Goal: Information Seeking & Learning: Find specific page/section

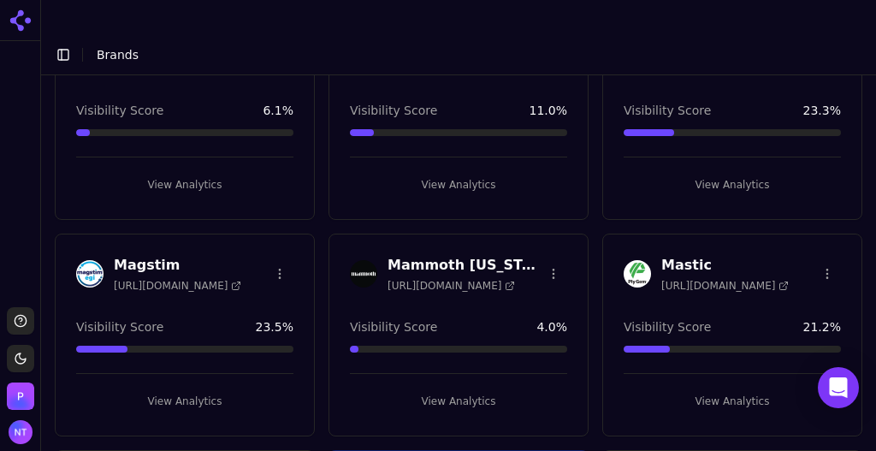
scroll to position [1911, 0]
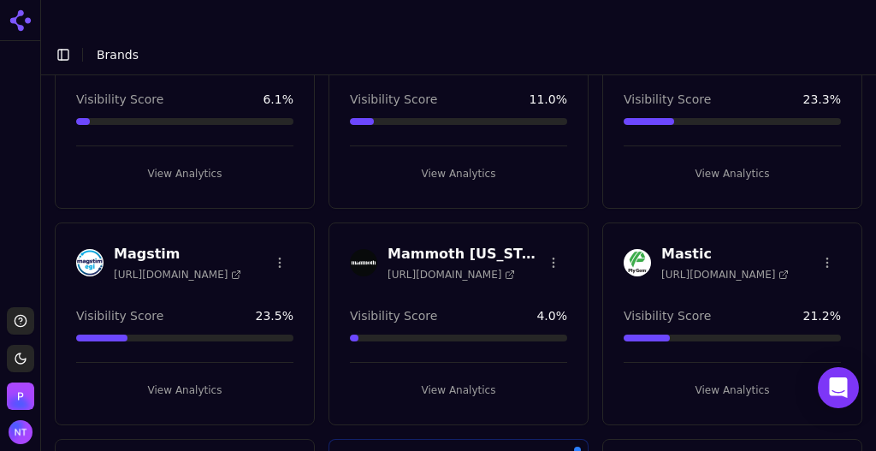
click at [741, 377] on button "View Analytics" at bounding box center [732, 390] width 217 height 27
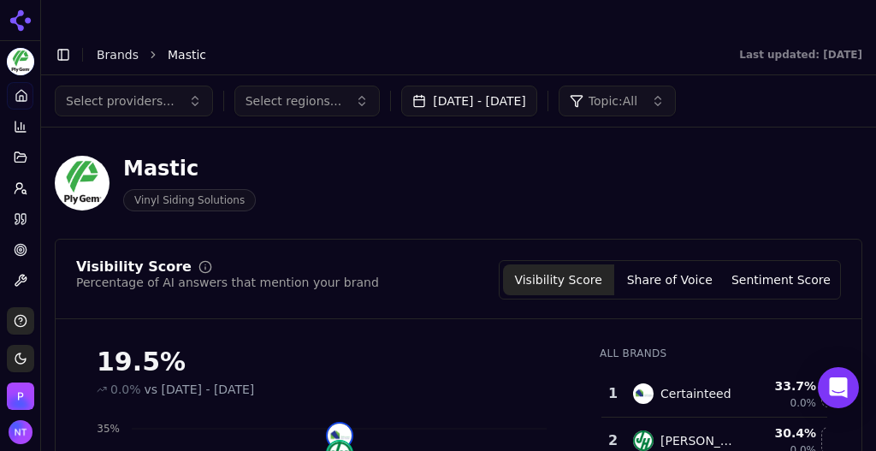
click at [112, 48] on link "Brands" at bounding box center [118, 55] width 42 height 14
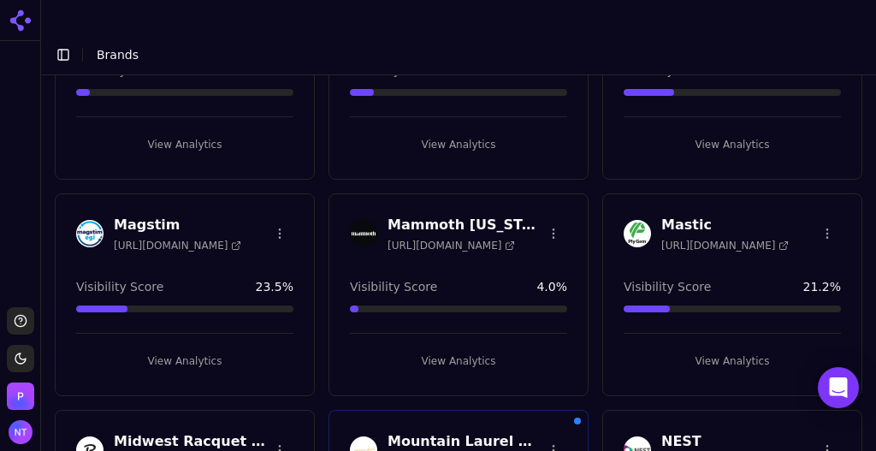
scroll to position [1945, 0]
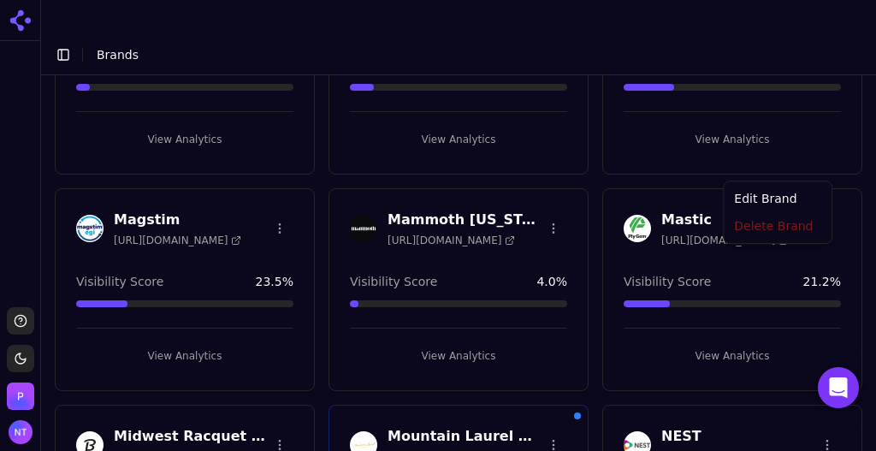
click at [818, 161] on html "Support Toggle theme Perrill Toggle Sidebar Brands Brand Analytics Track and an…" at bounding box center [438, 242] width 876 height 485
click at [767, 201] on div "Edit Brand" at bounding box center [777, 200] width 101 height 27
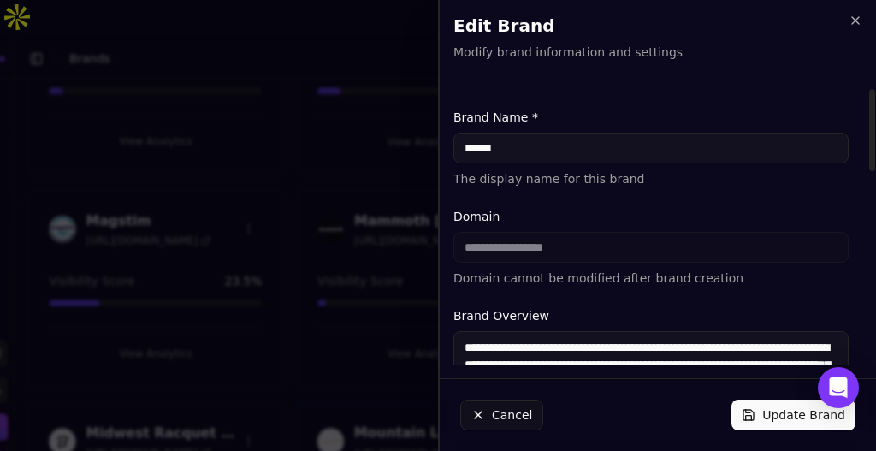
click at [564, 359] on textarea "**********" at bounding box center [651, 382] width 395 height 103
click at [853, 18] on icon "button" at bounding box center [855, 20] width 7 height 7
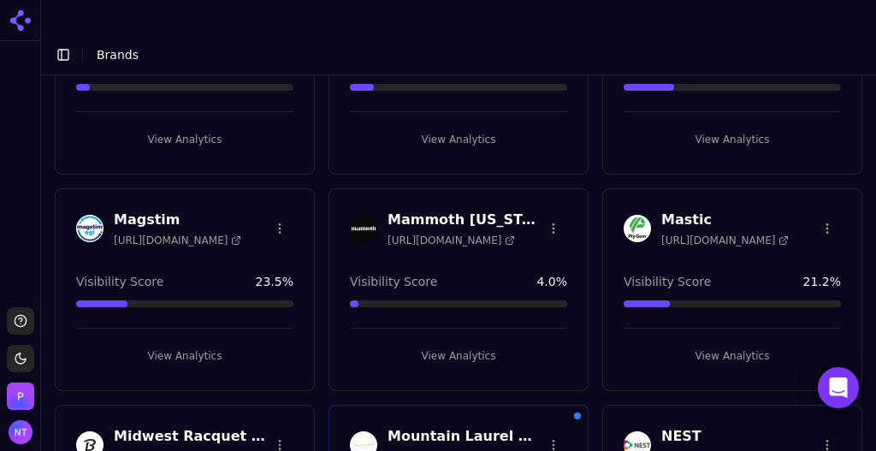
click at [692, 234] on span "https://mastic.com" at bounding box center [726, 241] width 128 height 14
click at [732, 342] on button "View Analytics" at bounding box center [732, 355] width 217 height 27
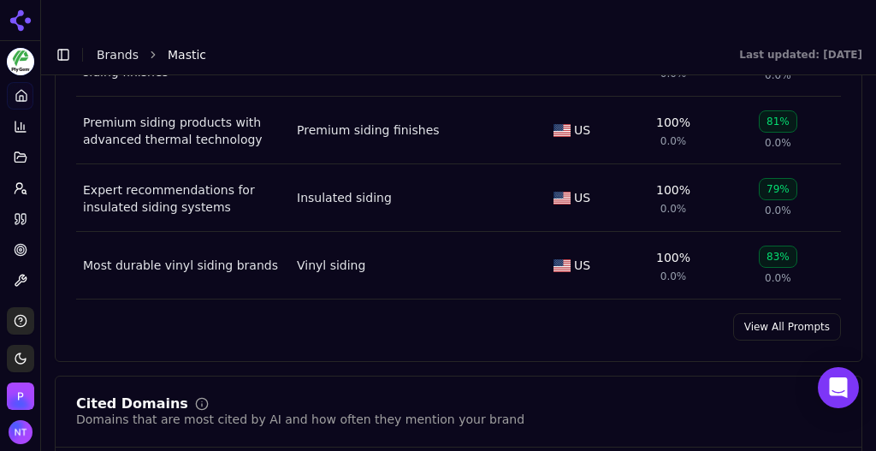
scroll to position [1452, 0]
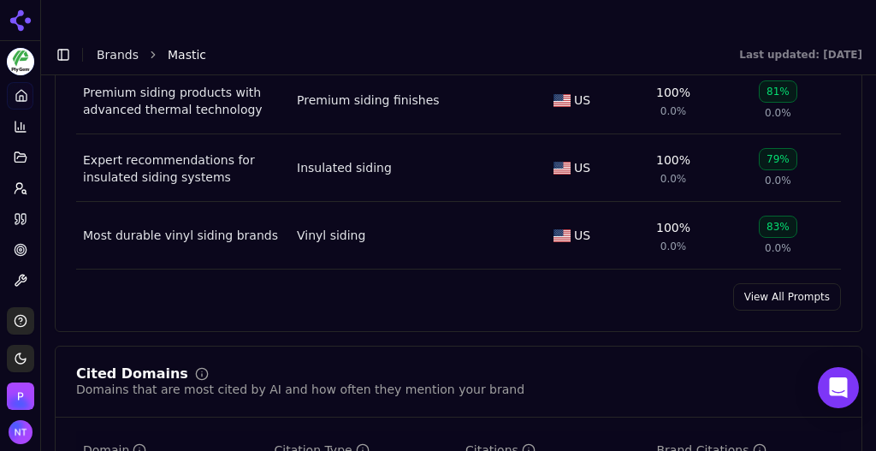
click at [751, 283] on link "View All Prompts" at bounding box center [787, 296] width 108 height 27
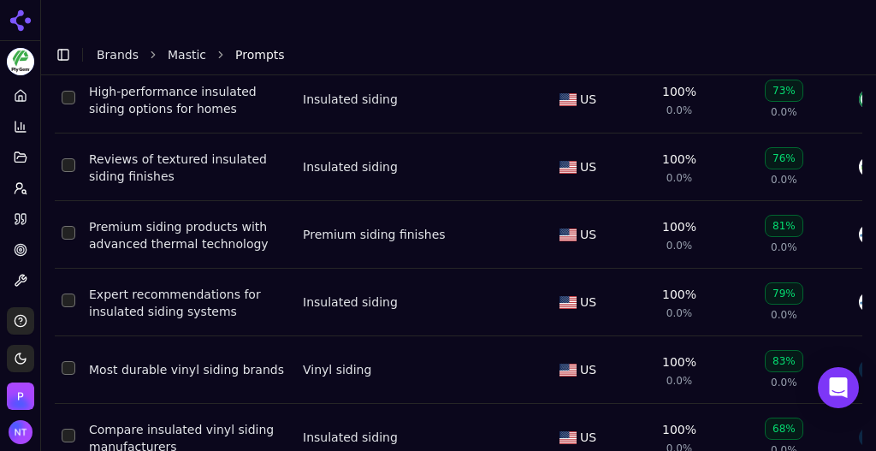
scroll to position [145, 0]
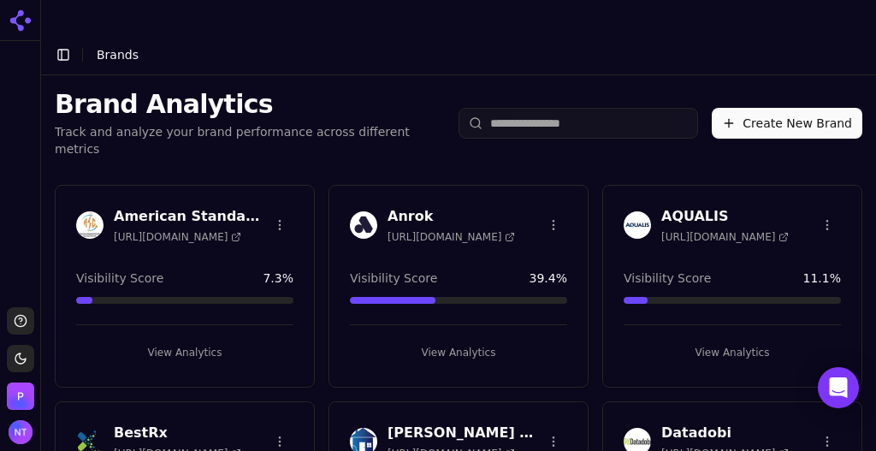
scroll to position [229, 0]
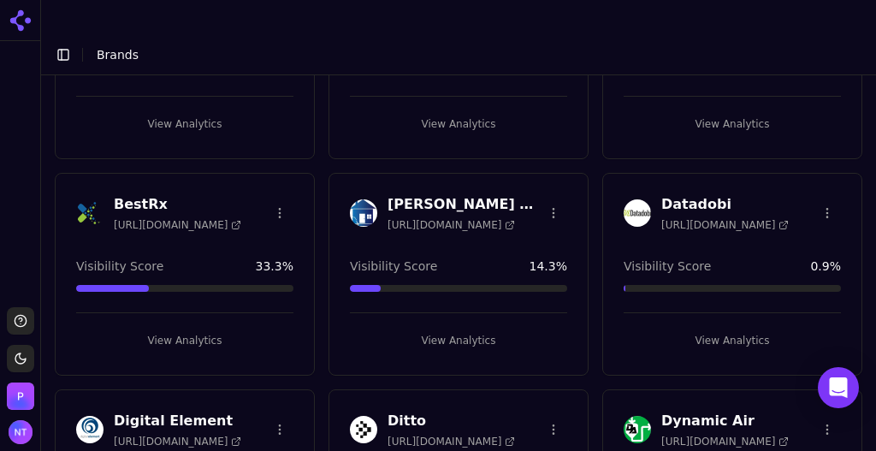
click at [716, 327] on button "View Analytics" at bounding box center [732, 340] width 217 height 27
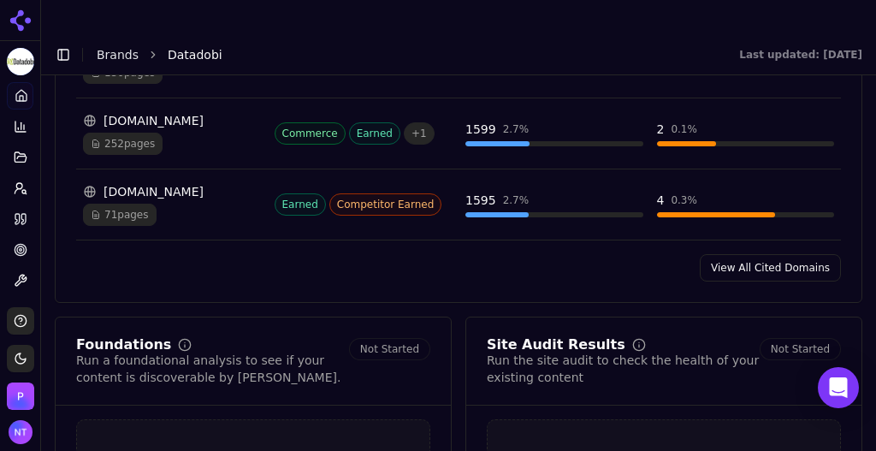
scroll to position [2091, 0]
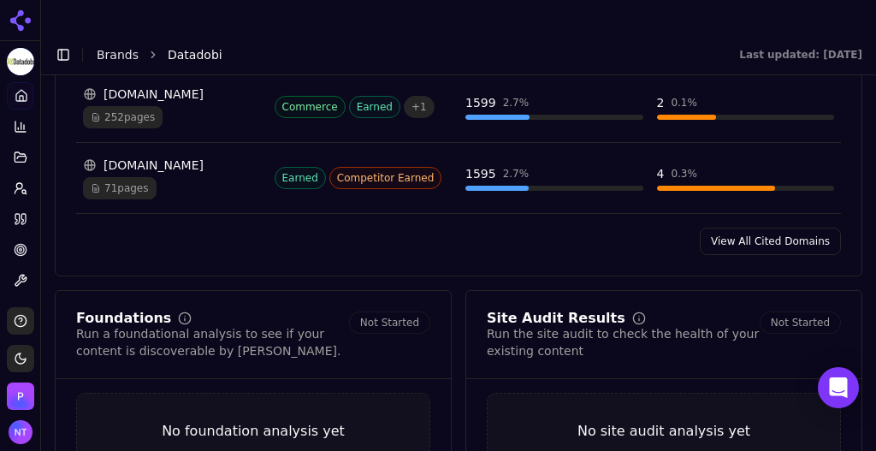
click at [761, 228] on link "View All Cited Domains" at bounding box center [770, 241] width 141 height 27
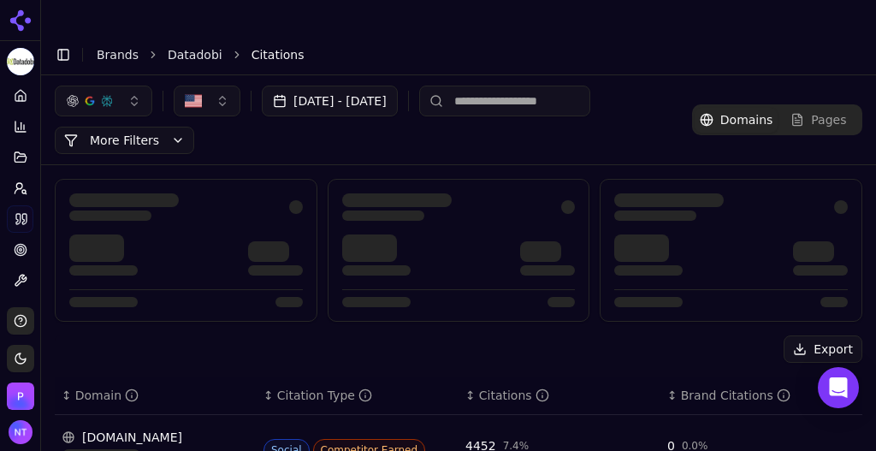
click at [808, 111] on div "Pages" at bounding box center [819, 119] width 56 height 17
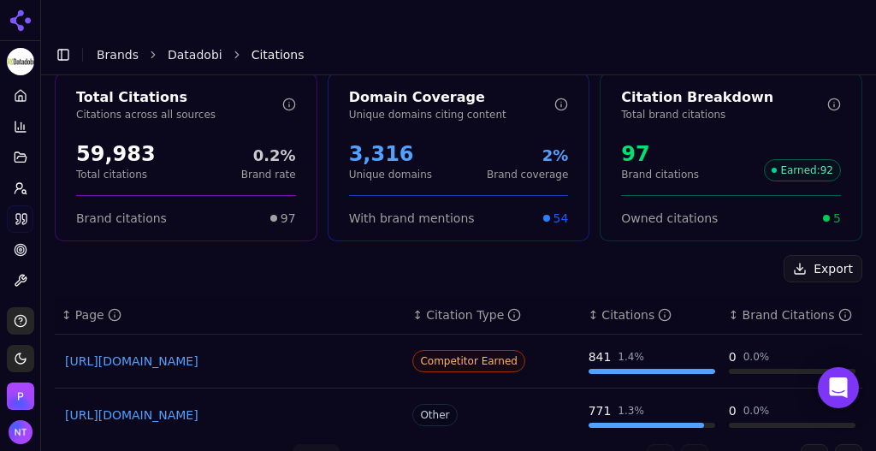
scroll to position [114, 0]
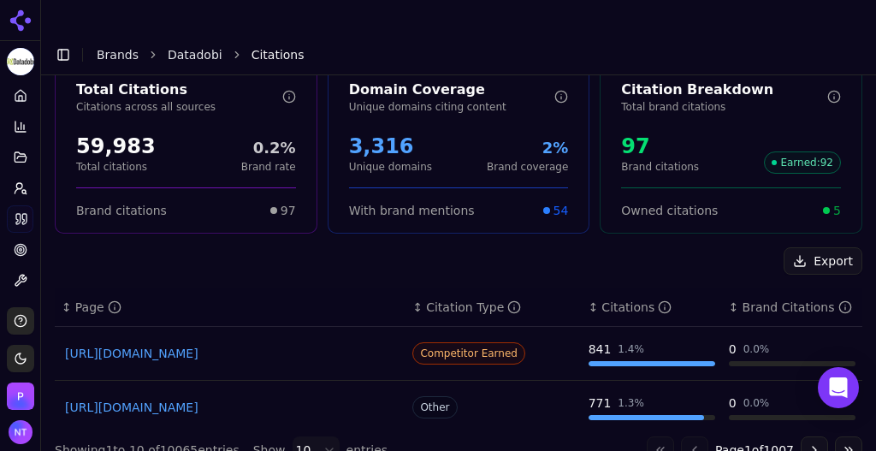
click at [297, 345] on link "https://congruity360.com/blog/8-best-unstructured-data-management-tools" at bounding box center [230, 353] width 330 height 17
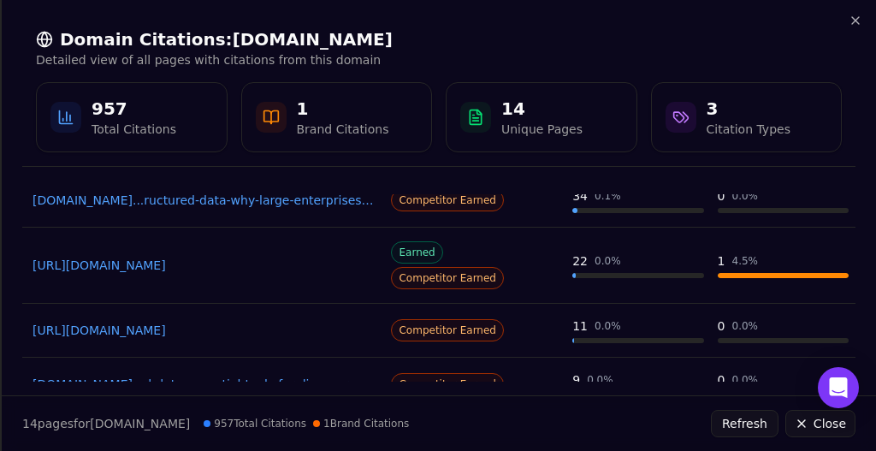
scroll to position [0, 0]
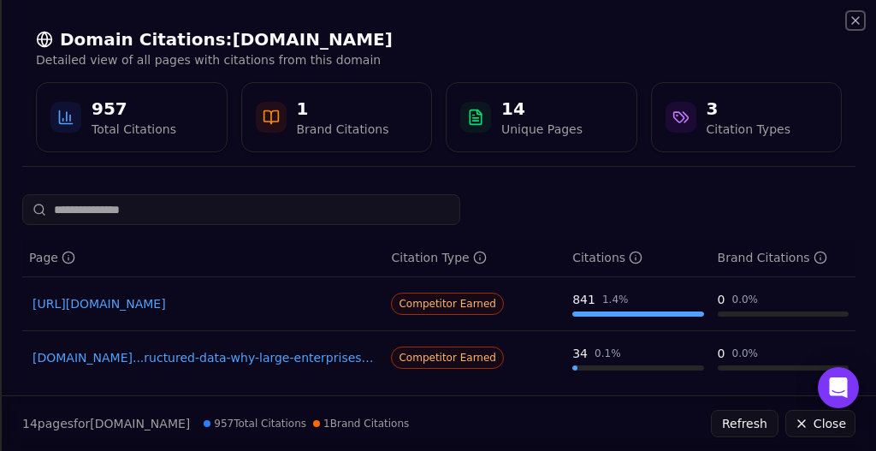
click at [856, 22] on icon "button" at bounding box center [856, 21] width 14 height 14
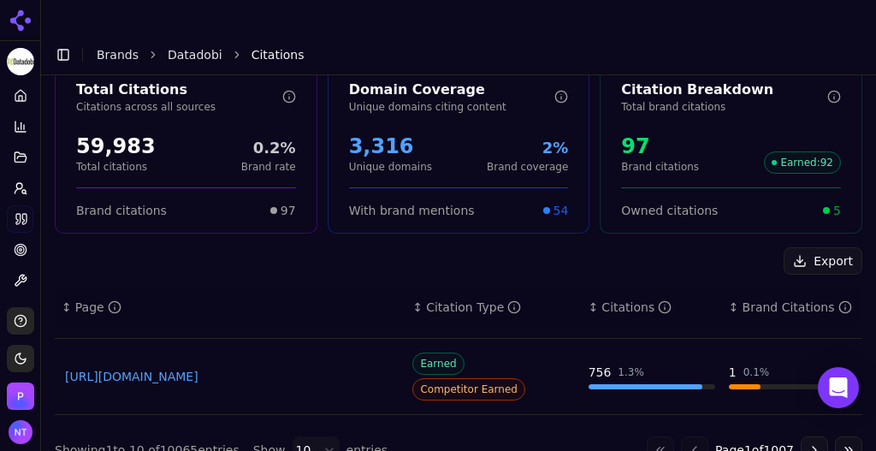
scroll to position [89, 0]
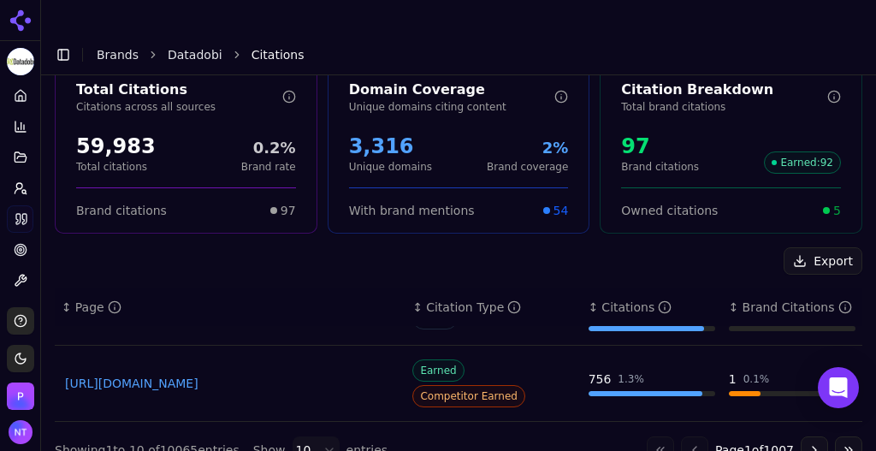
click at [284, 375] on link "https://airbyte.com/top-etl-tools-for-sources/unstructured-data-management-tools" at bounding box center [230, 383] width 330 height 17
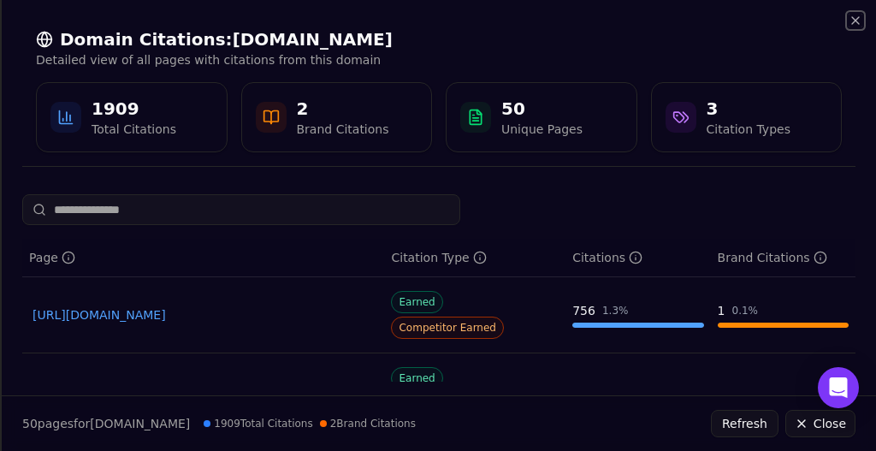
click at [853, 19] on icon "button" at bounding box center [856, 21] width 14 height 14
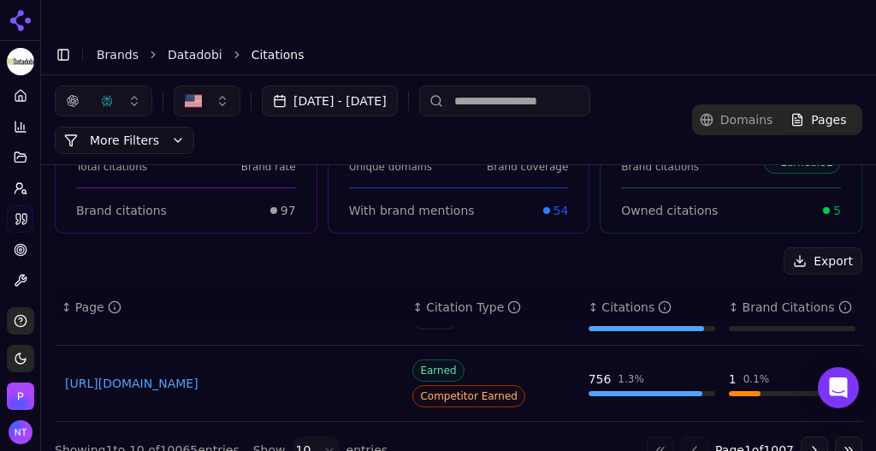
scroll to position [0, 0]
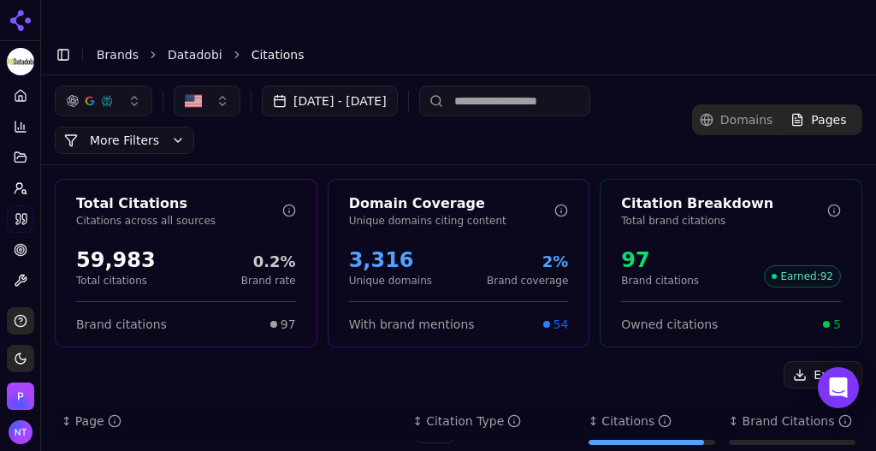
click at [744, 104] on div "Domains Pages" at bounding box center [777, 119] width 170 height 31
click at [743, 111] on span "Domains" at bounding box center [747, 119] width 53 height 17
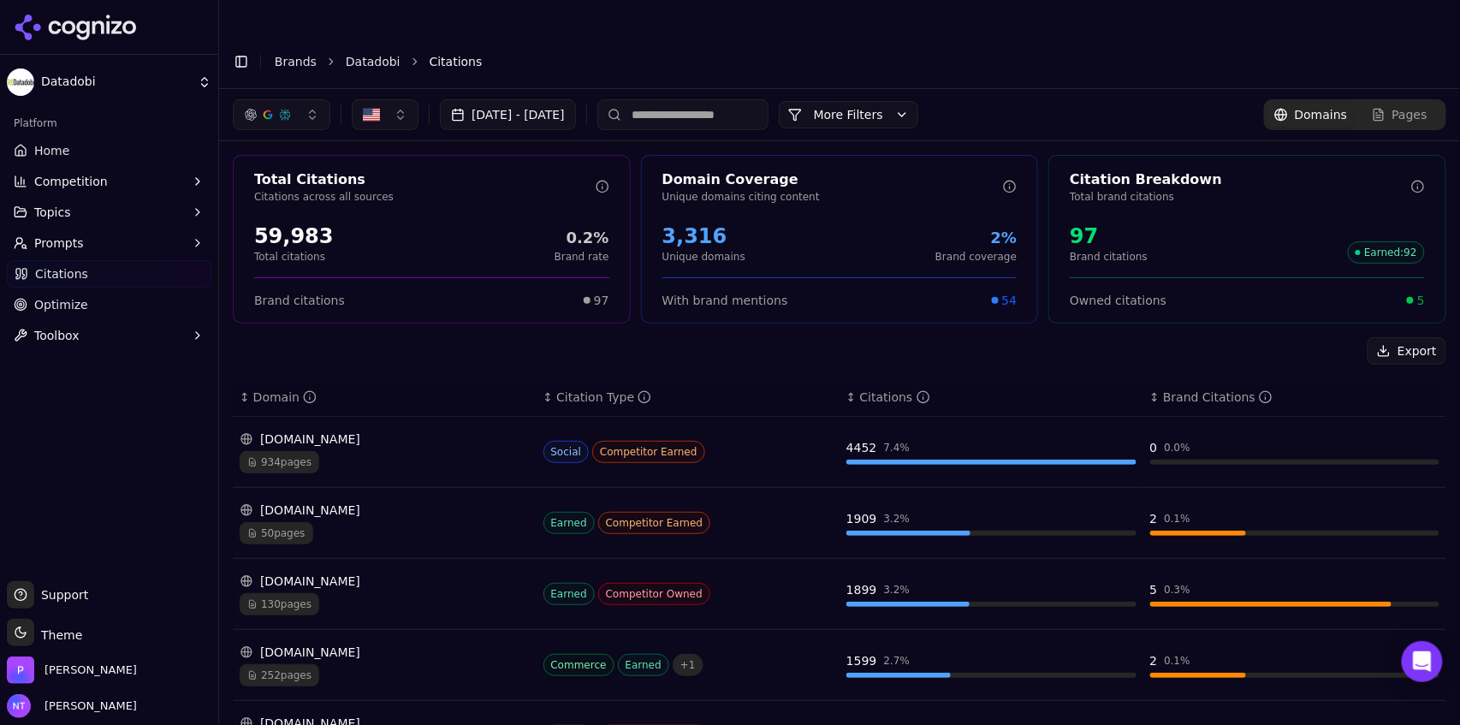
click at [359, 53] on link "Datadobi" at bounding box center [373, 61] width 55 height 17
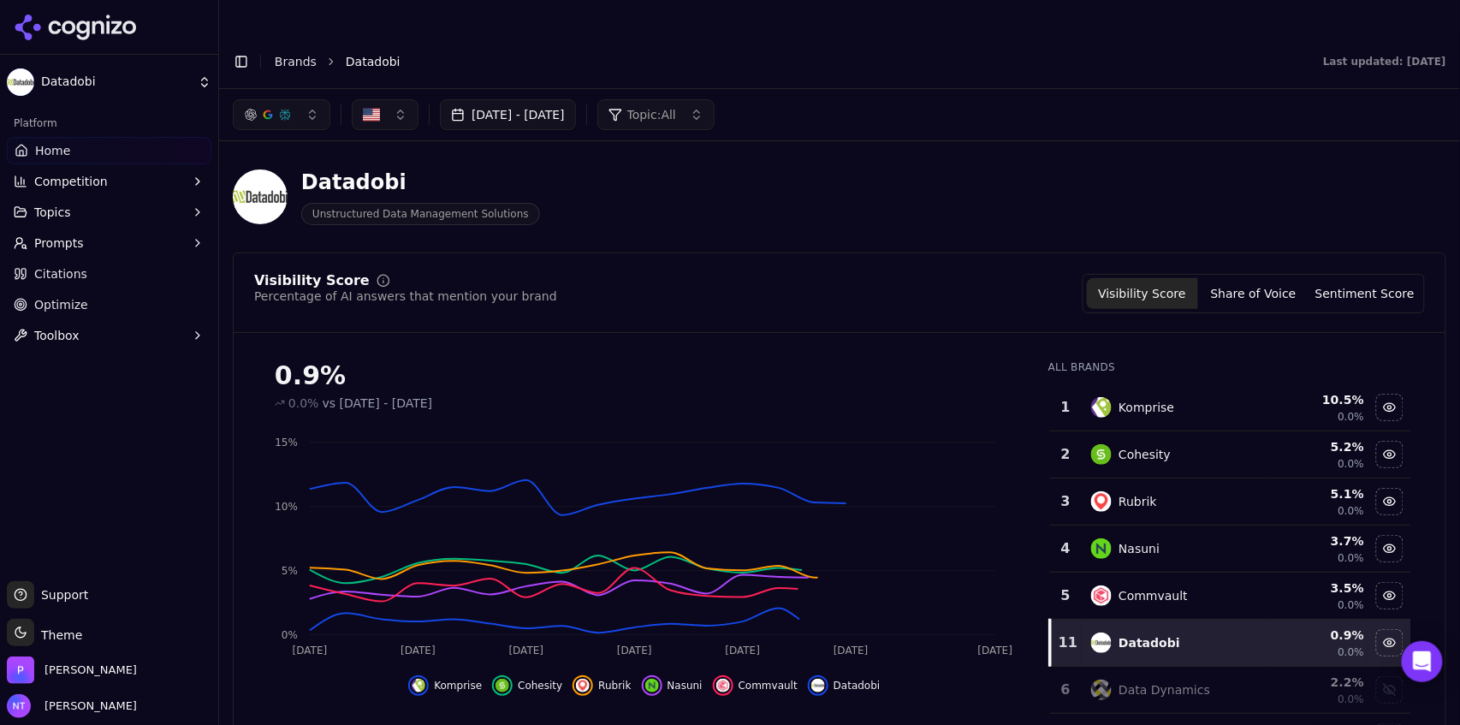
click at [245, 50] on button "Toggle Sidebar" at bounding box center [241, 62] width 24 height 24
click at [240, 50] on button "Toggle Sidebar" at bounding box center [241, 62] width 24 height 24
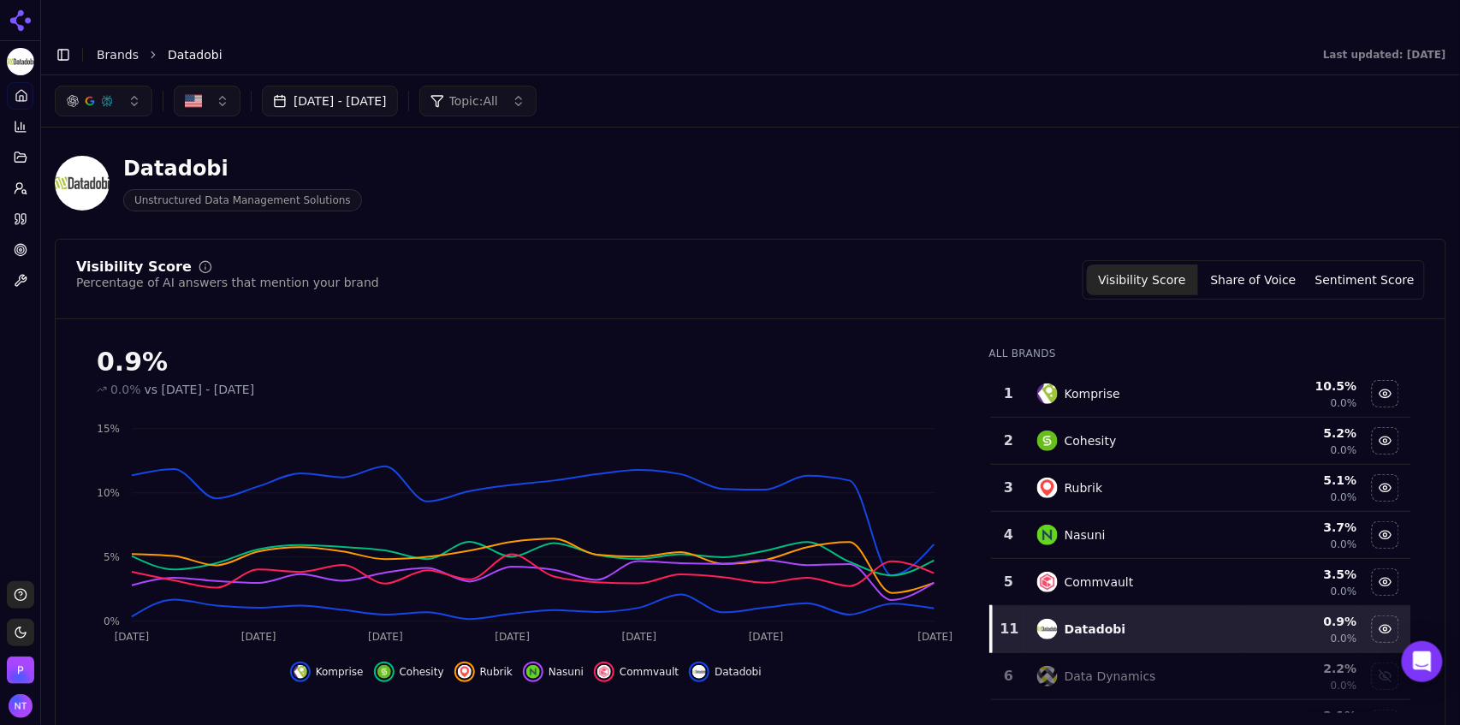
click at [379, 86] on button "[DATE] - [DATE]" at bounding box center [330, 101] width 136 height 31
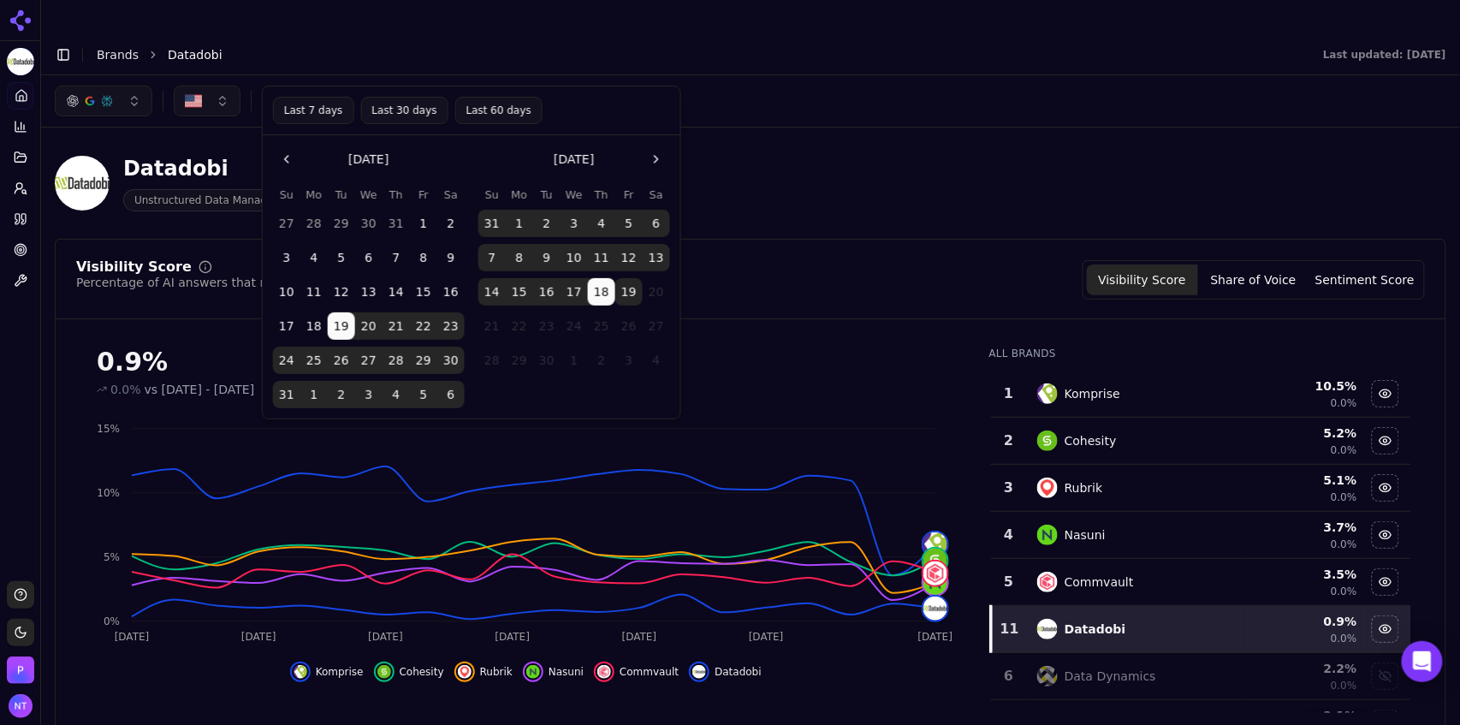
click at [331, 110] on button "Last 7 days" at bounding box center [313, 110] width 81 height 27
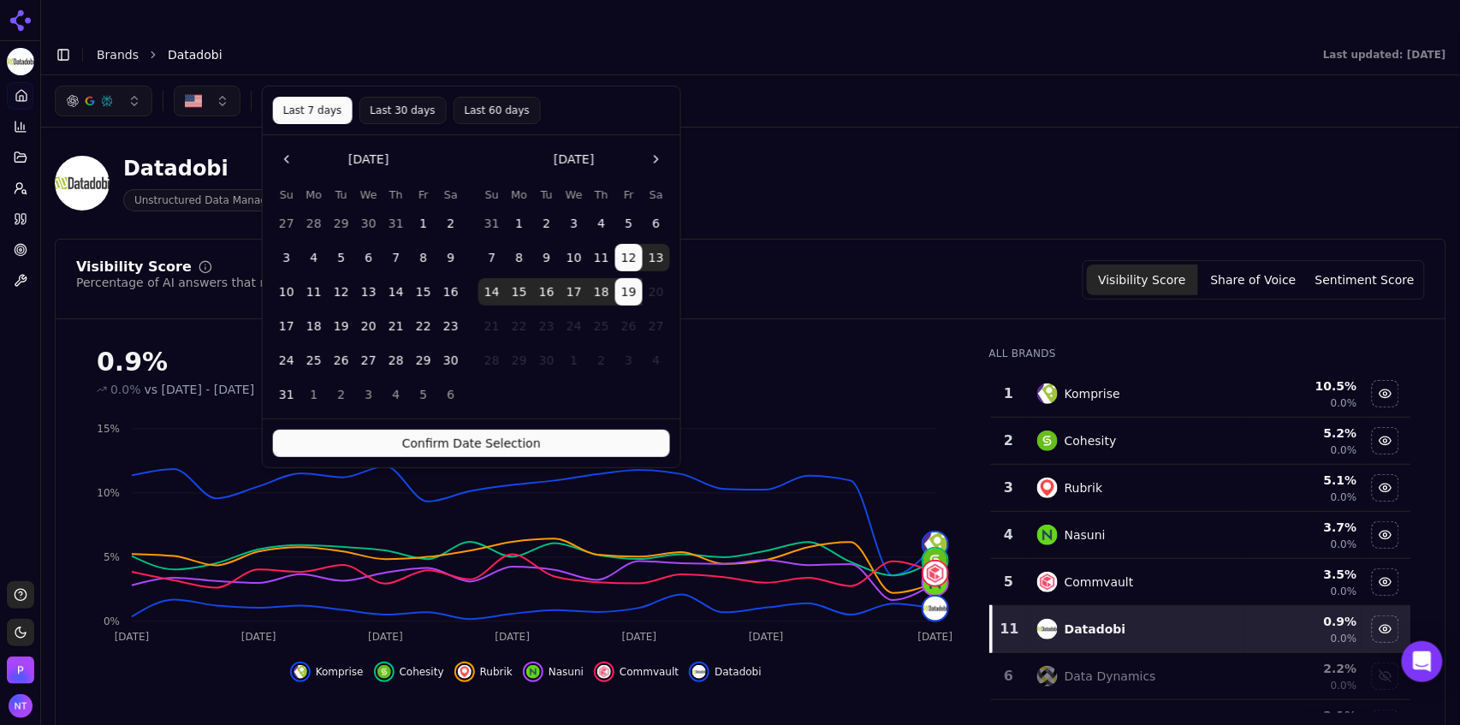
click at [435, 444] on button "Confirm Date Selection" at bounding box center [471, 443] width 397 height 27
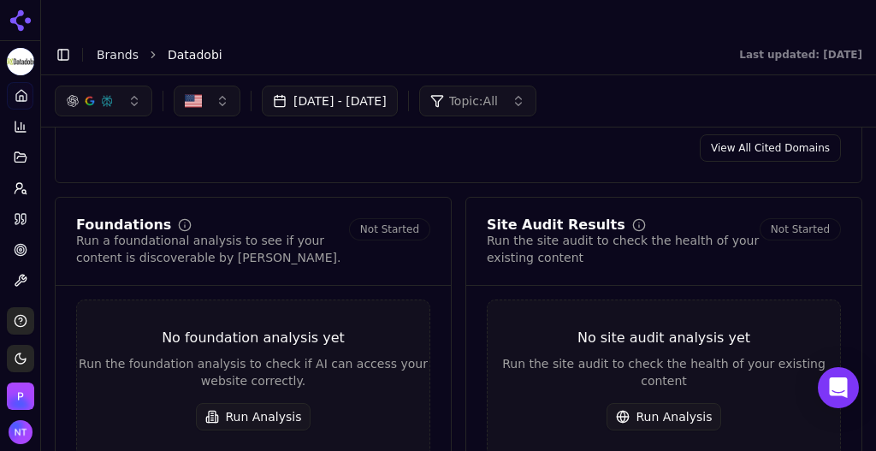
scroll to position [1957, 0]
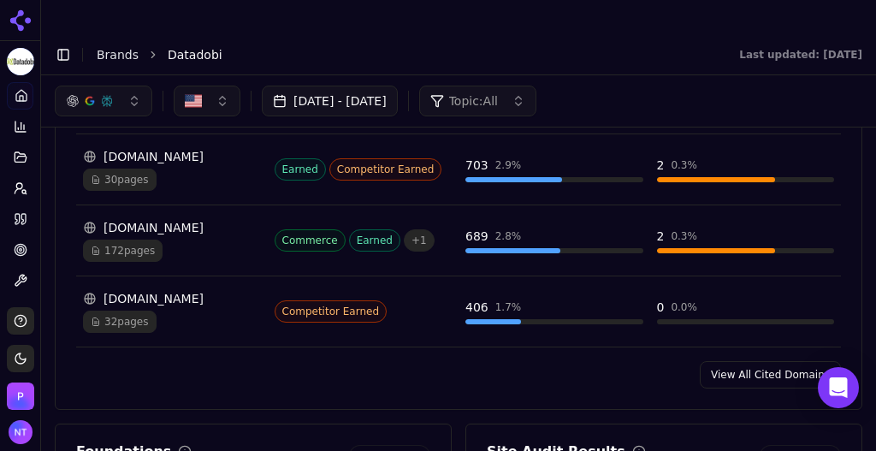
click at [746, 361] on link "View All Cited Domains" at bounding box center [770, 374] width 141 height 27
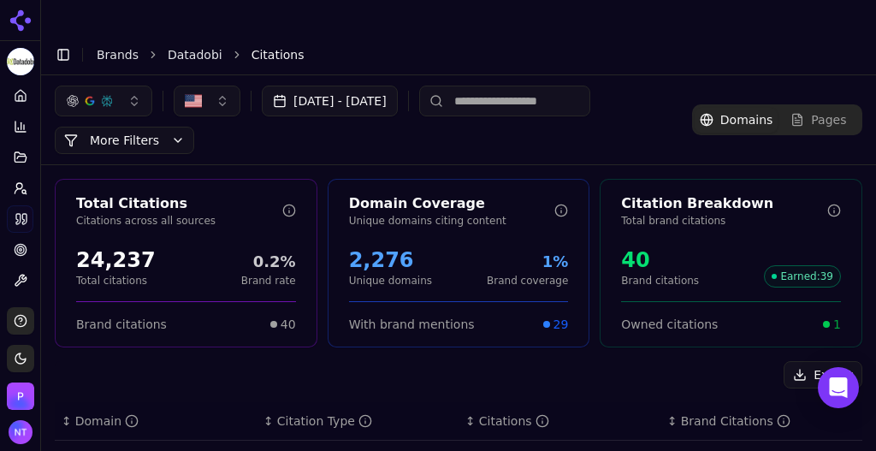
click at [545, 86] on input at bounding box center [504, 101] width 171 height 31
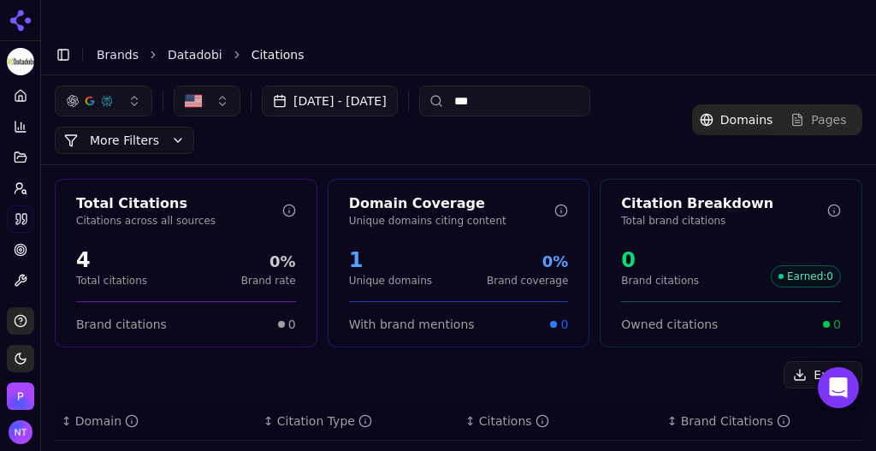
click at [135, 127] on button "More Filters" at bounding box center [125, 140] width 140 height 27
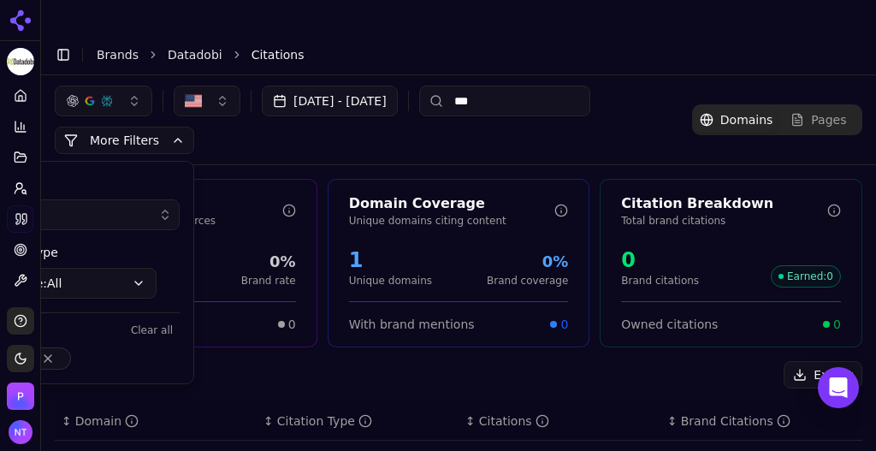
click at [172, 127] on button "More Filters" at bounding box center [125, 140] width 140 height 27
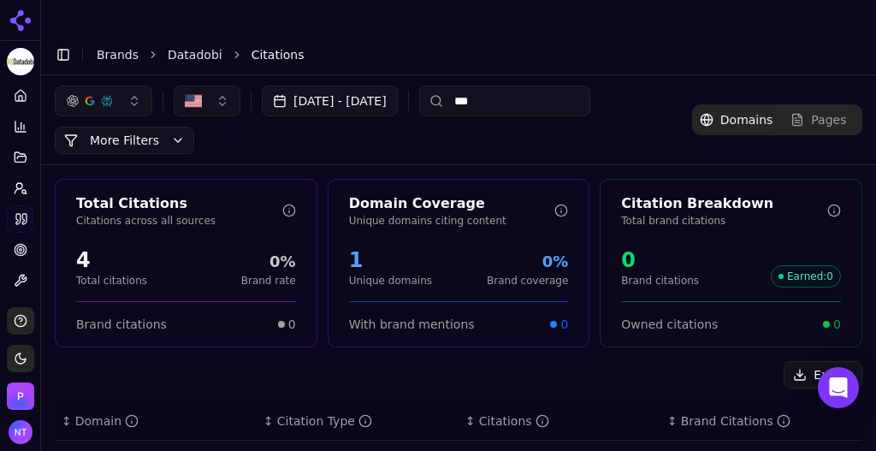
drag, startPoint x: 516, startPoint y: 74, endPoint x: 535, endPoint y: 68, distance: 19.5
click at [535, 86] on input "***" at bounding box center [504, 101] width 171 height 31
type input "*"
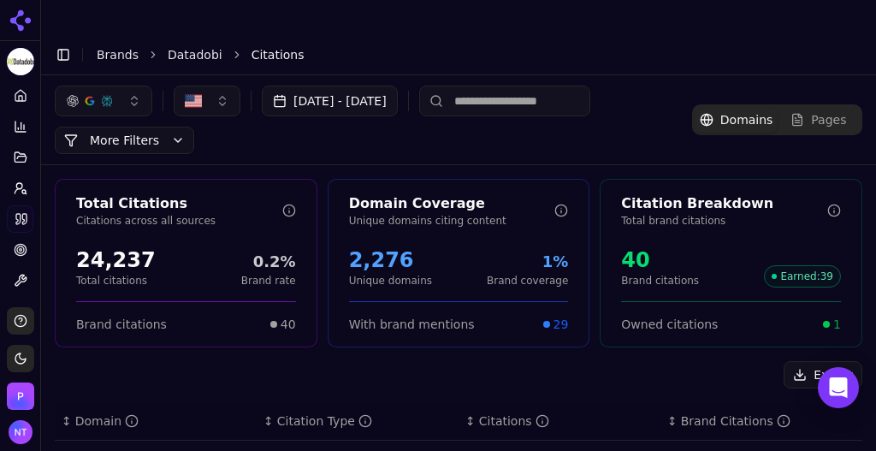
click at [160, 127] on button "More Filters" at bounding box center [125, 140] width 140 height 27
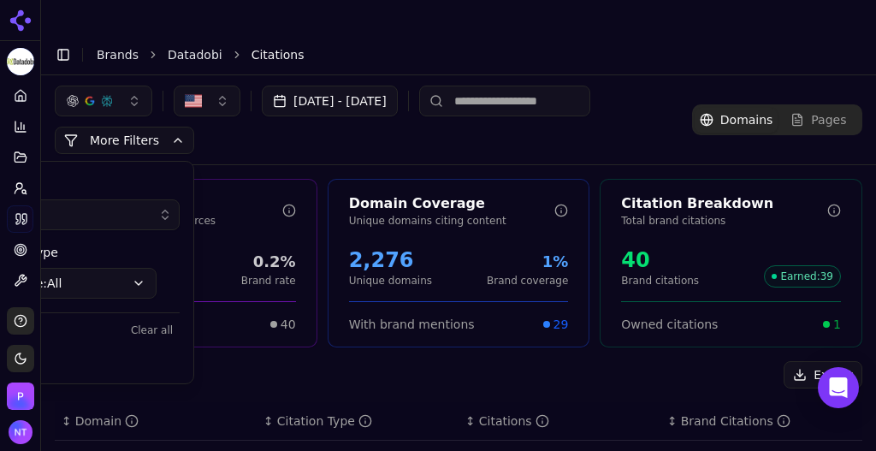
click at [146, 320] on button "Clear all" at bounding box center [152, 330] width 56 height 21
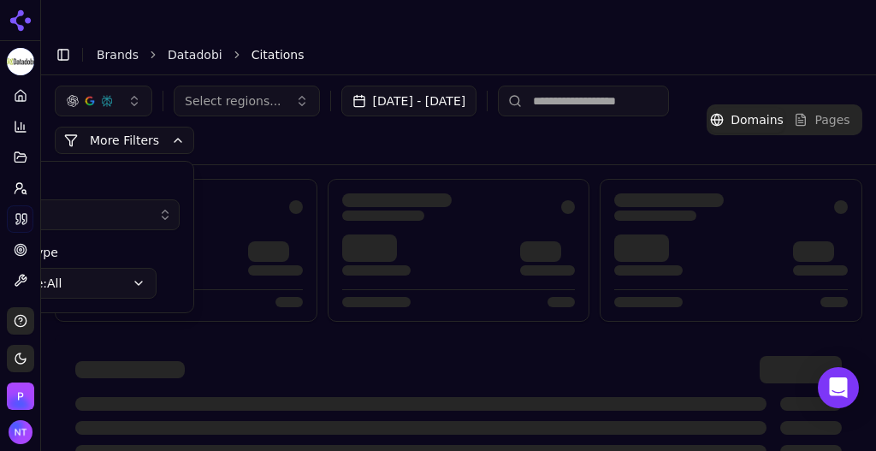
click at [185, 127] on button "More Filters" at bounding box center [125, 140] width 140 height 27
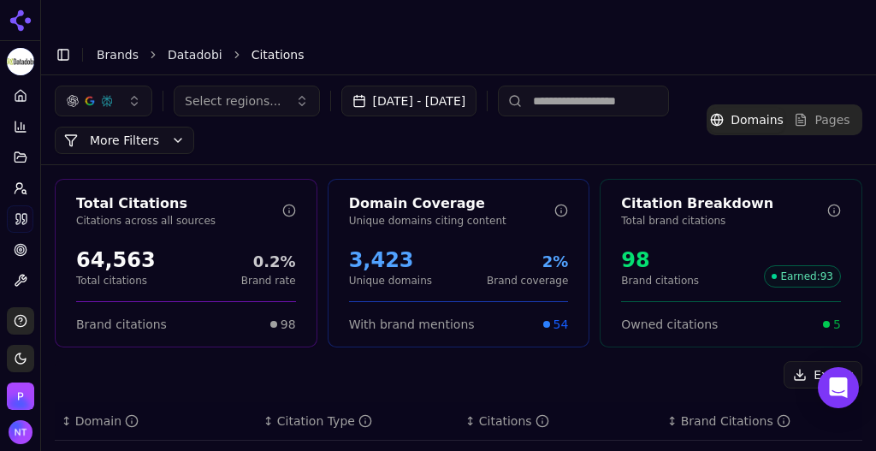
click at [614, 86] on input at bounding box center [583, 101] width 171 height 31
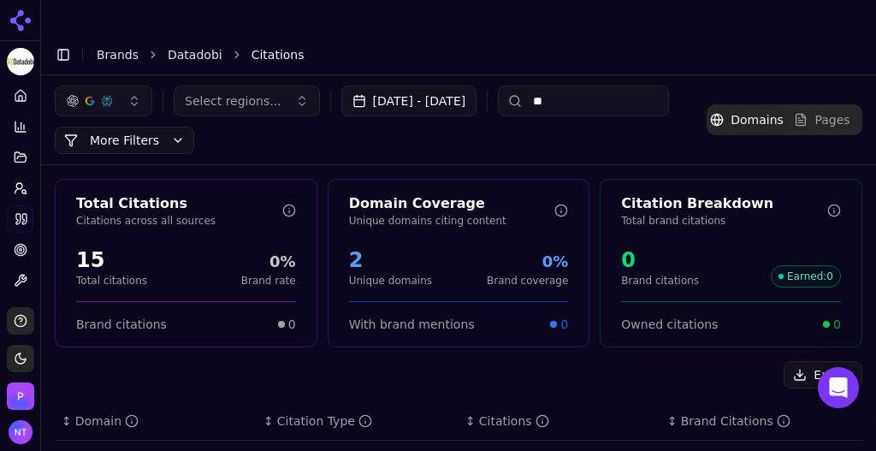
click at [657, 86] on input "**" at bounding box center [583, 101] width 171 height 31
type input "*"
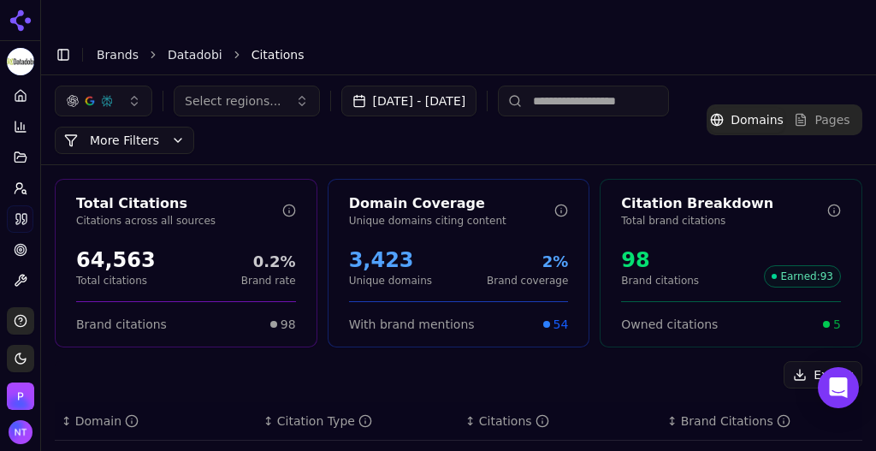
click at [826, 111] on span "Pages" at bounding box center [832, 119] width 35 height 17
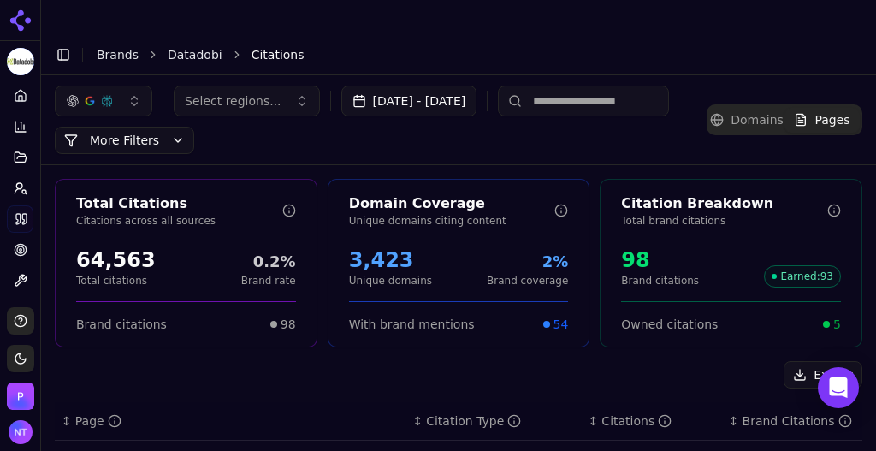
click at [603, 86] on input at bounding box center [583, 101] width 171 height 31
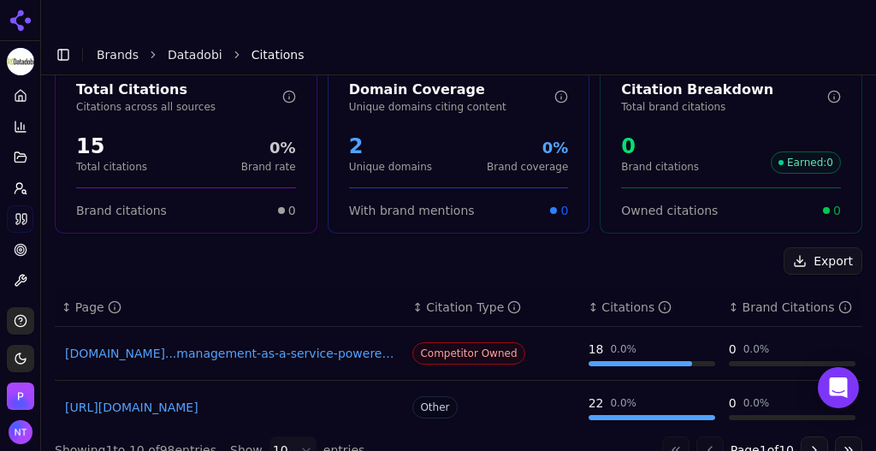
type input "***"
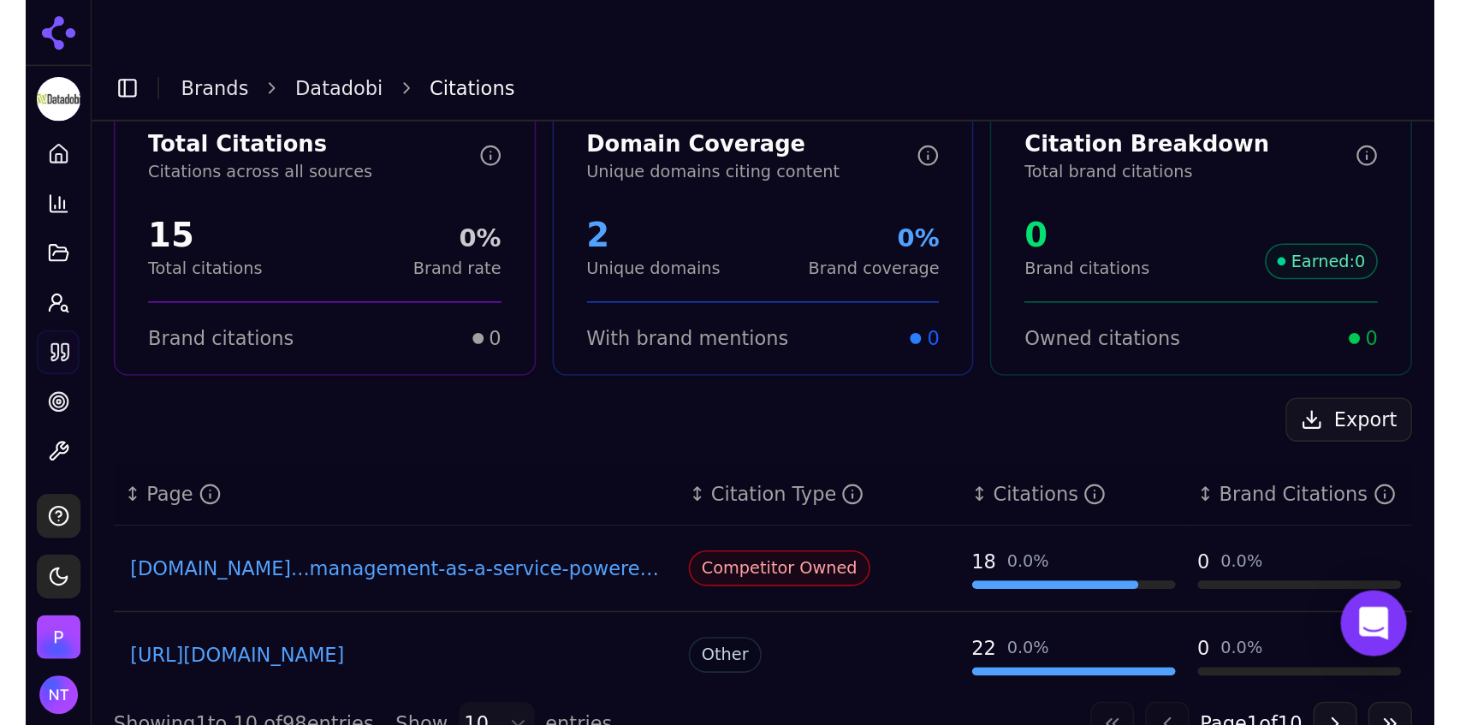
scroll to position [77, 0]
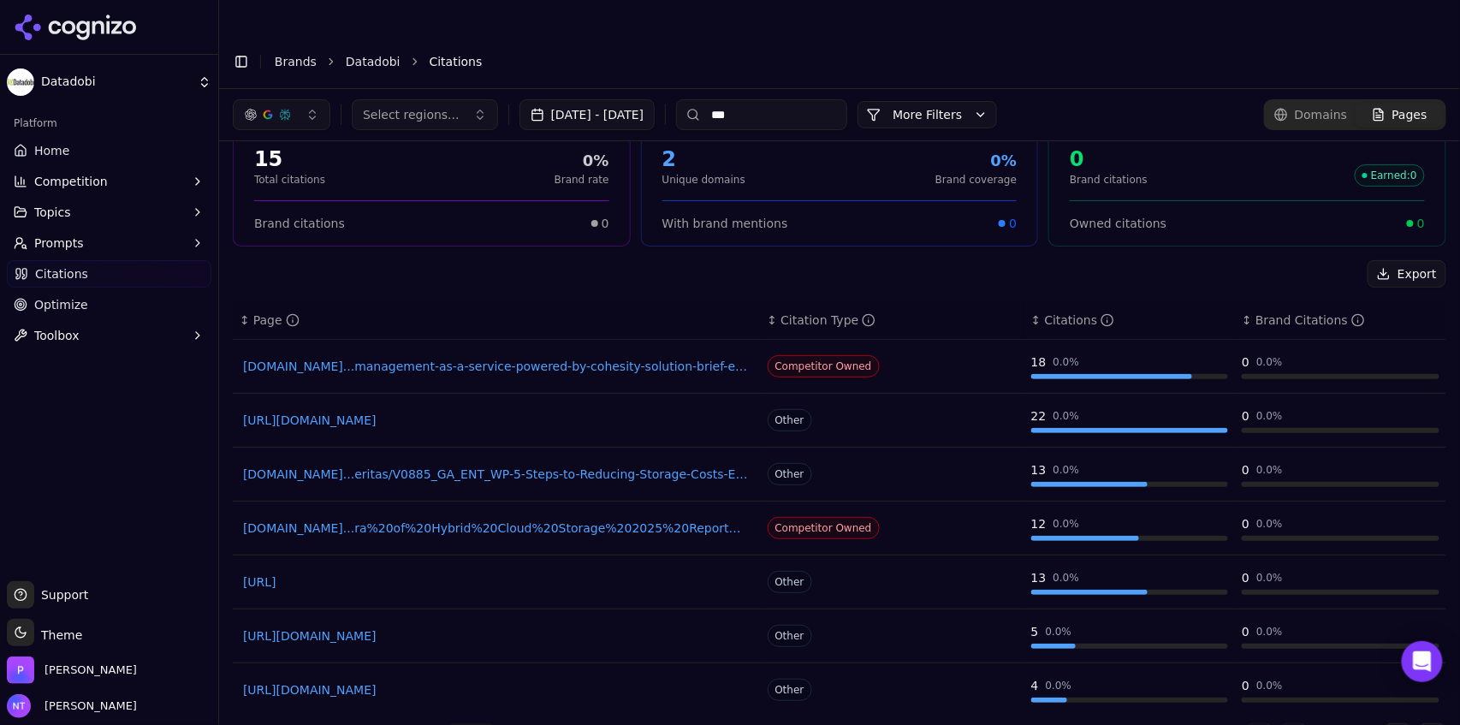
click at [239, 50] on button "Toggle Sidebar" at bounding box center [241, 62] width 24 height 24
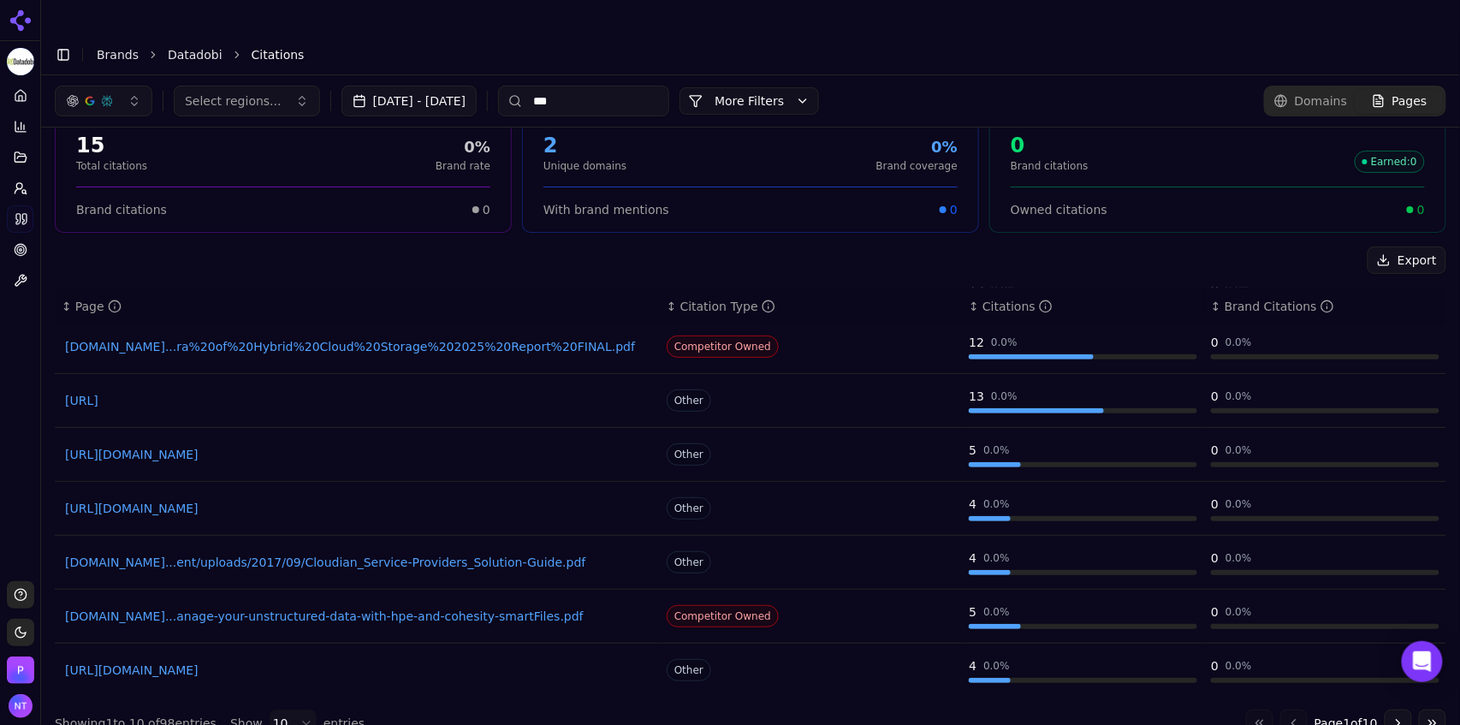
scroll to position [0, 0]
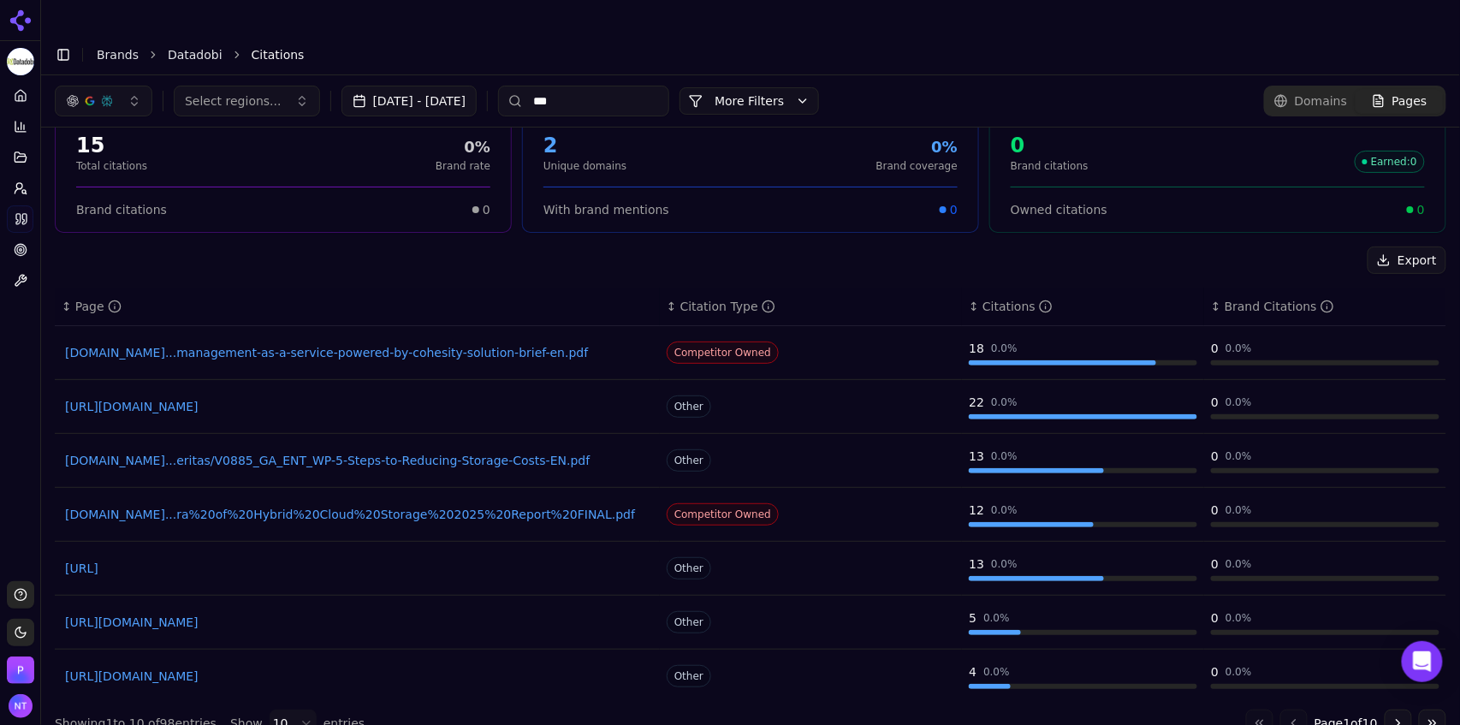
click at [387, 344] on link "cohesity.com...management-as-a-service-powered-by-cohesity-solution-brief-en.pdf" at bounding box center [357, 352] width 585 height 17
